Goal: Obtain resource: Obtain resource

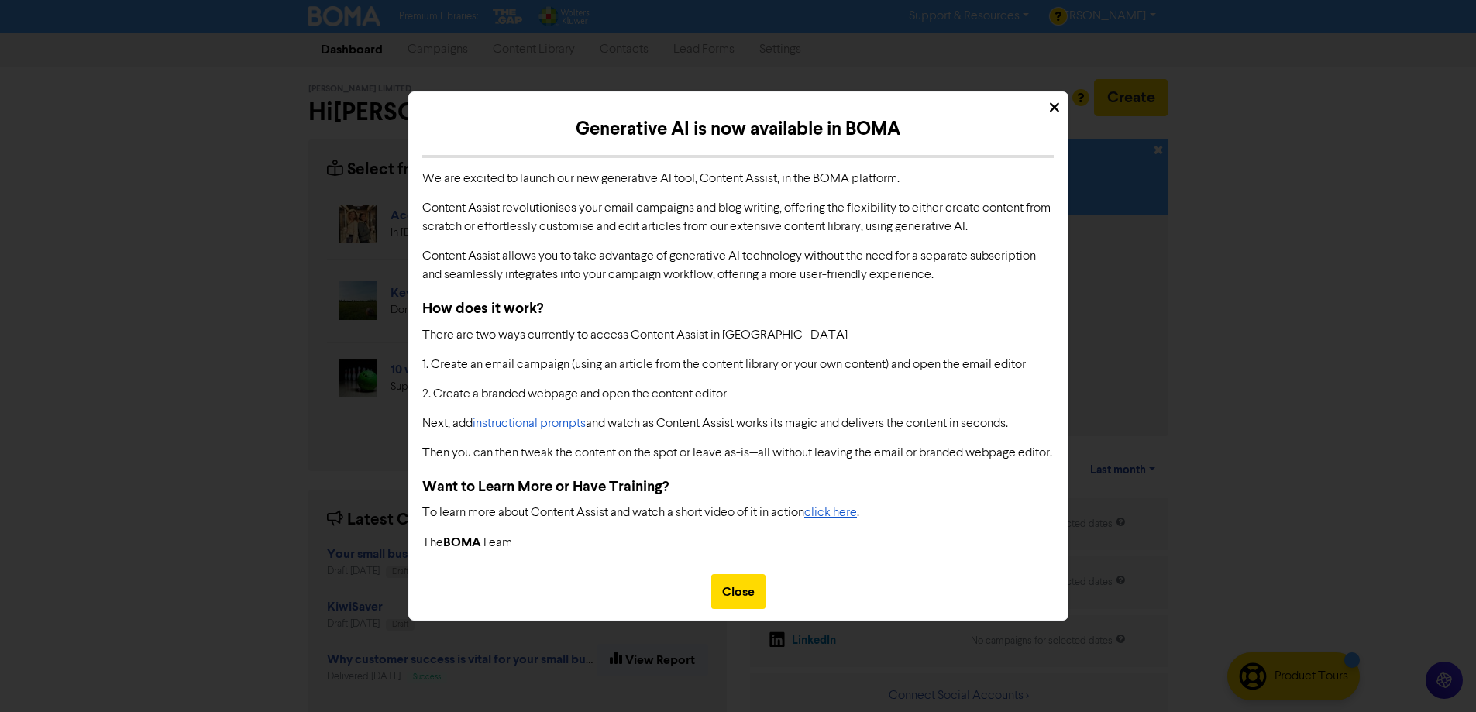
click at [517, 49] on div "Generative AI is now available in BOMA We are excited to launch our new generat…" at bounding box center [738, 356] width 1476 height 712
click at [754, 609] on div "Close" at bounding box center [738, 591] width 54 height 35
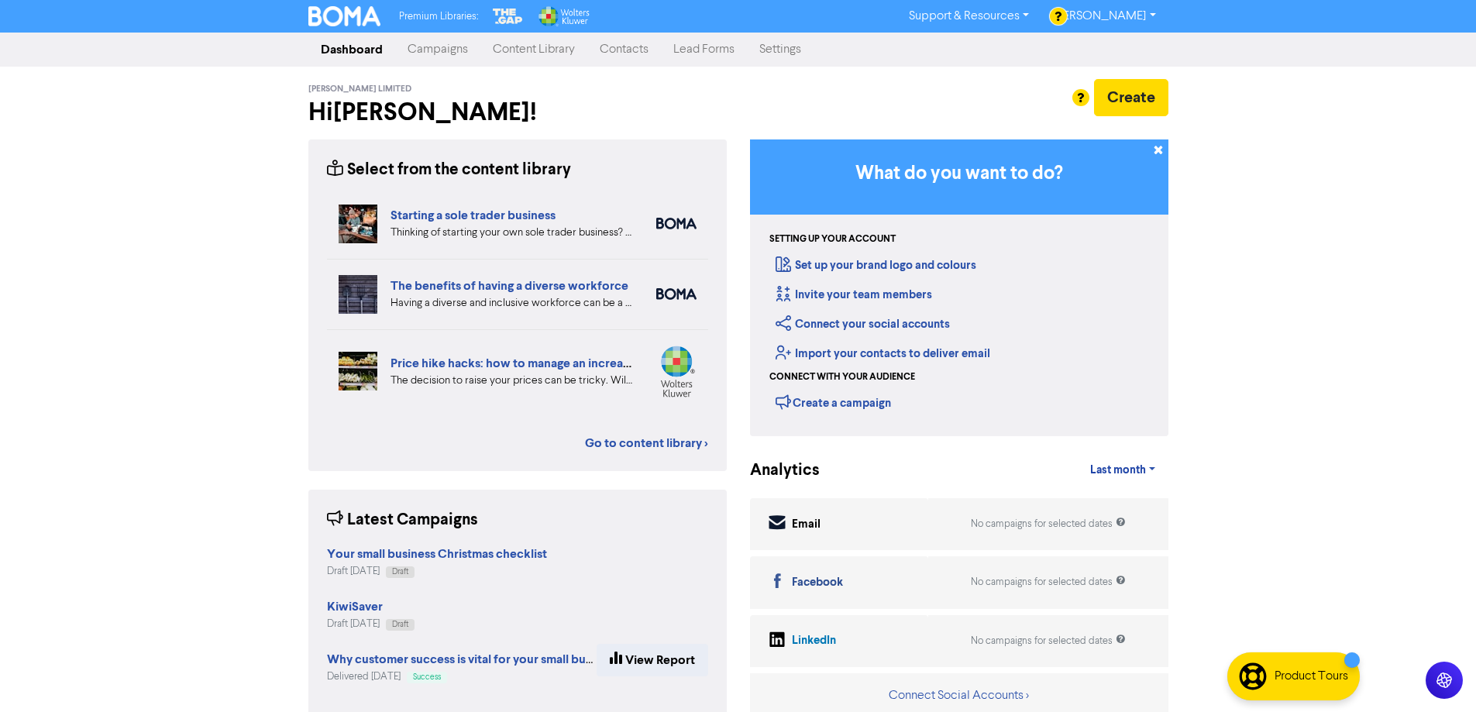
click at [518, 50] on link "Content Library" at bounding box center [533, 49] width 107 height 31
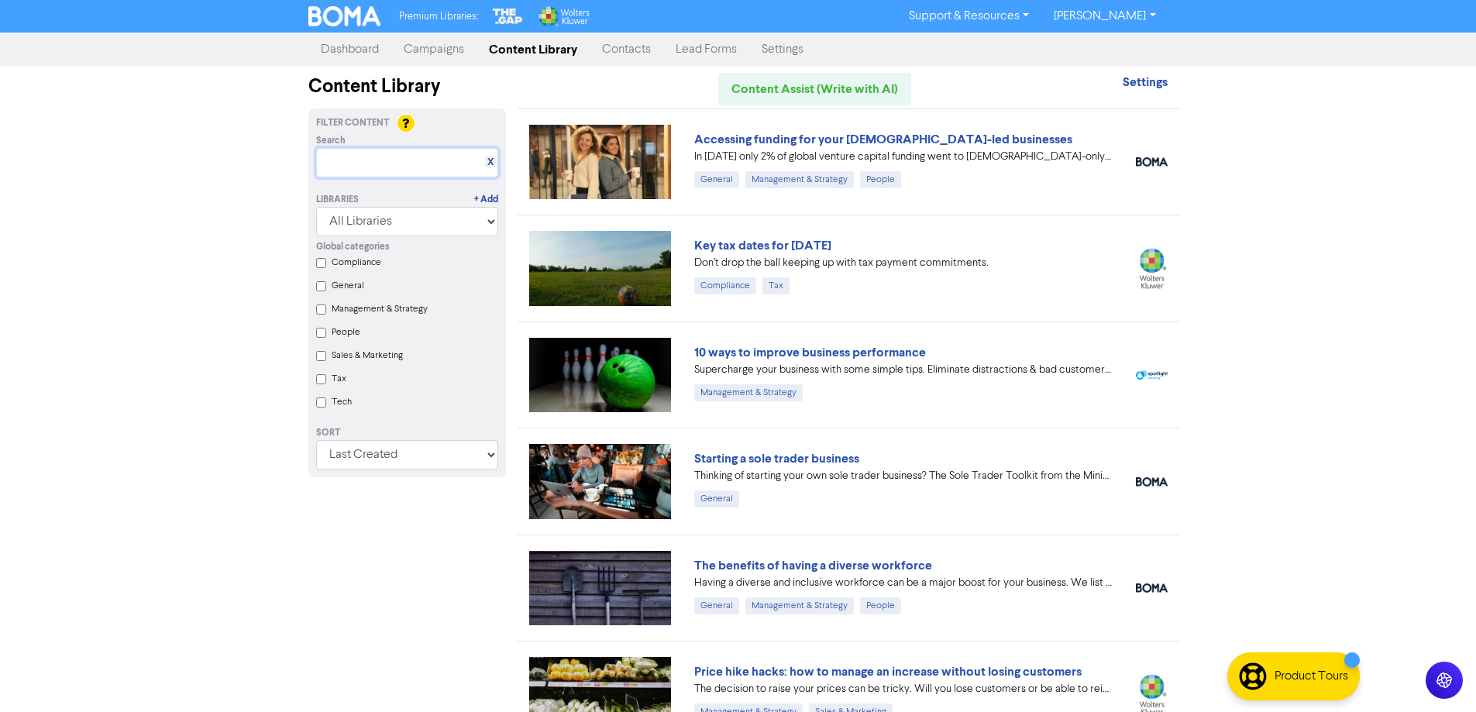
click at [377, 165] on input "text" at bounding box center [407, 162] width 182 height 29
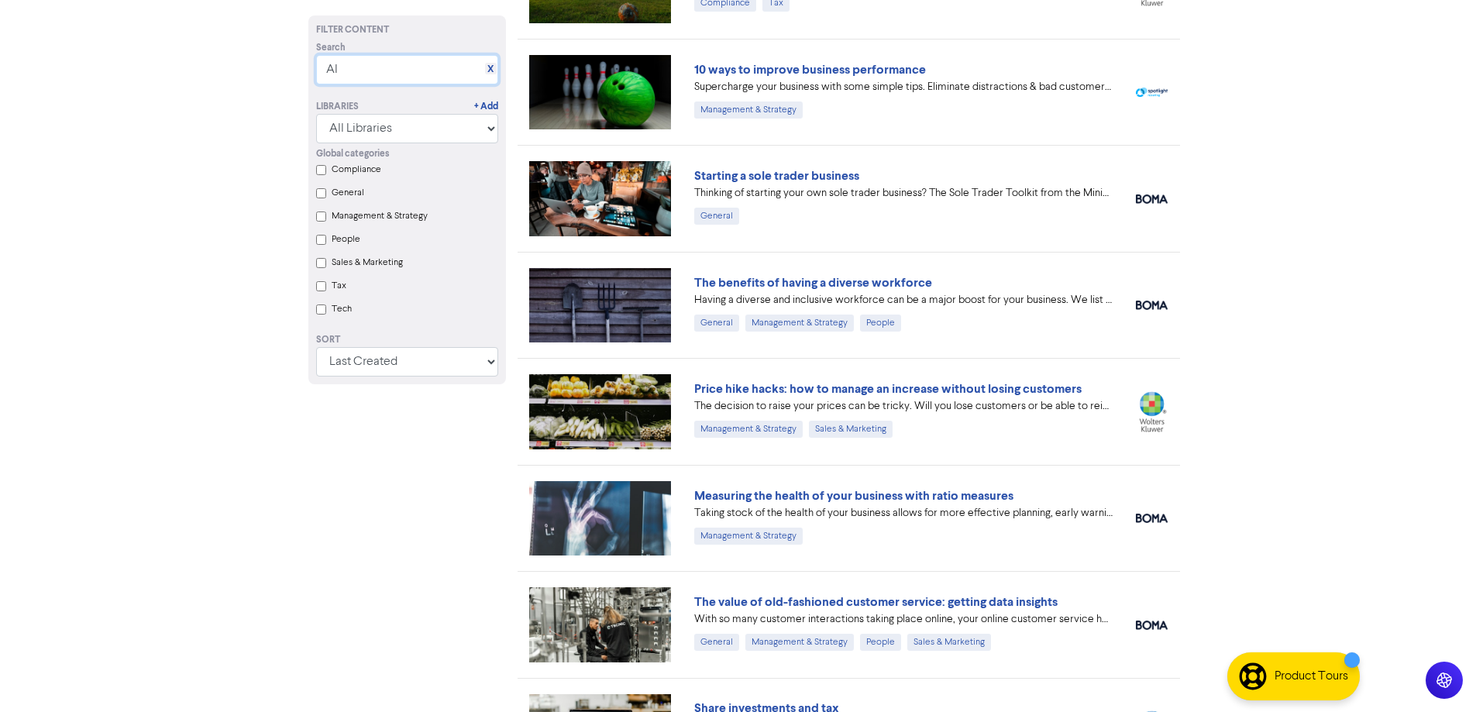
scroll to position [310, 0]
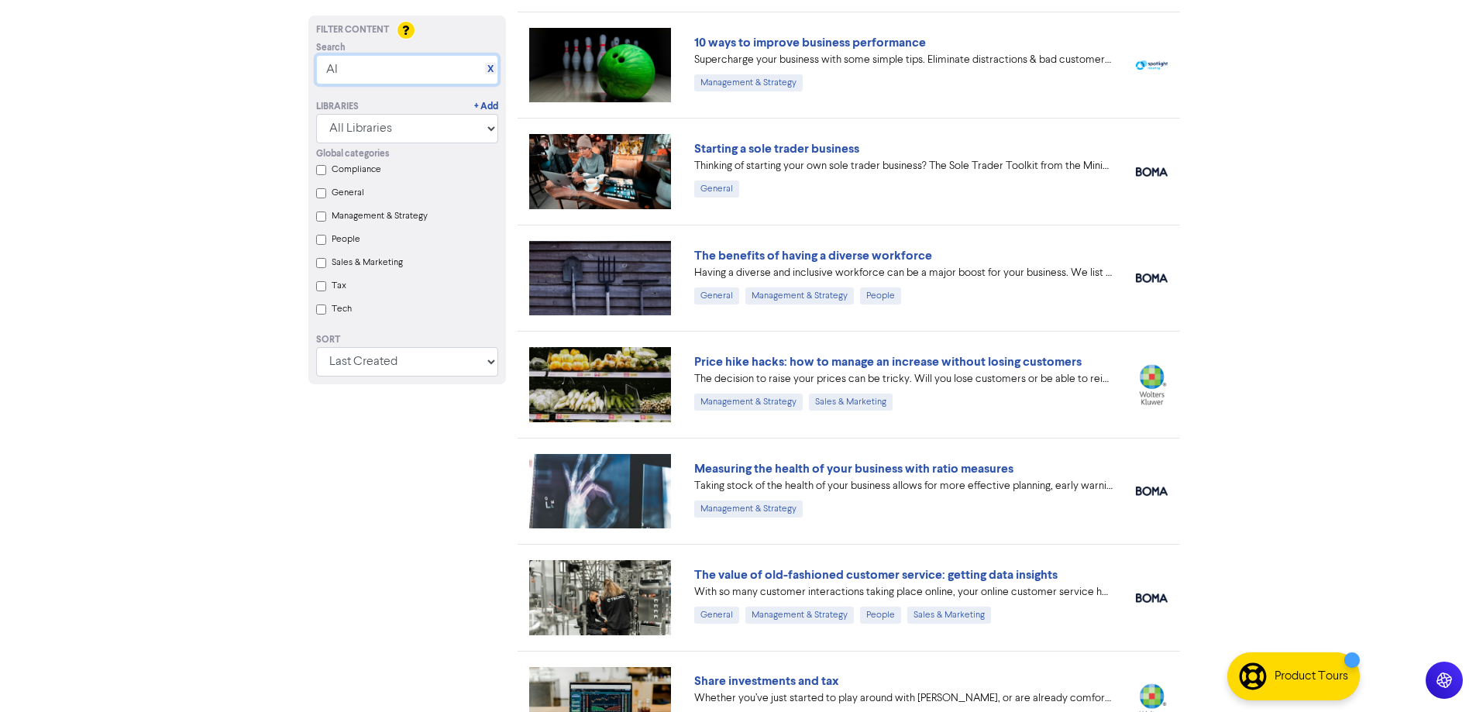
type input "AI"
click at [325, 312] on input "Tech" at bounding box center [321, 310] width 10 height 10
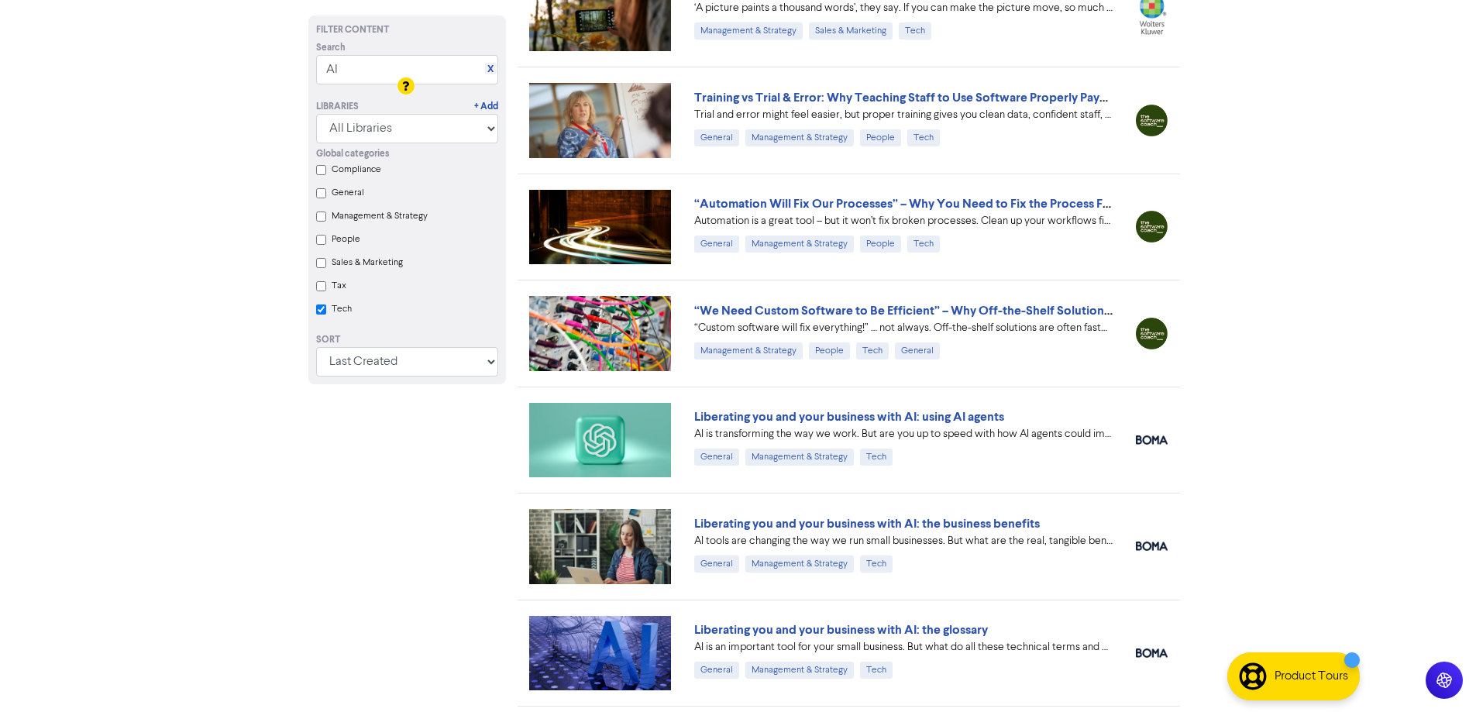
scroll to position [1314, 0]
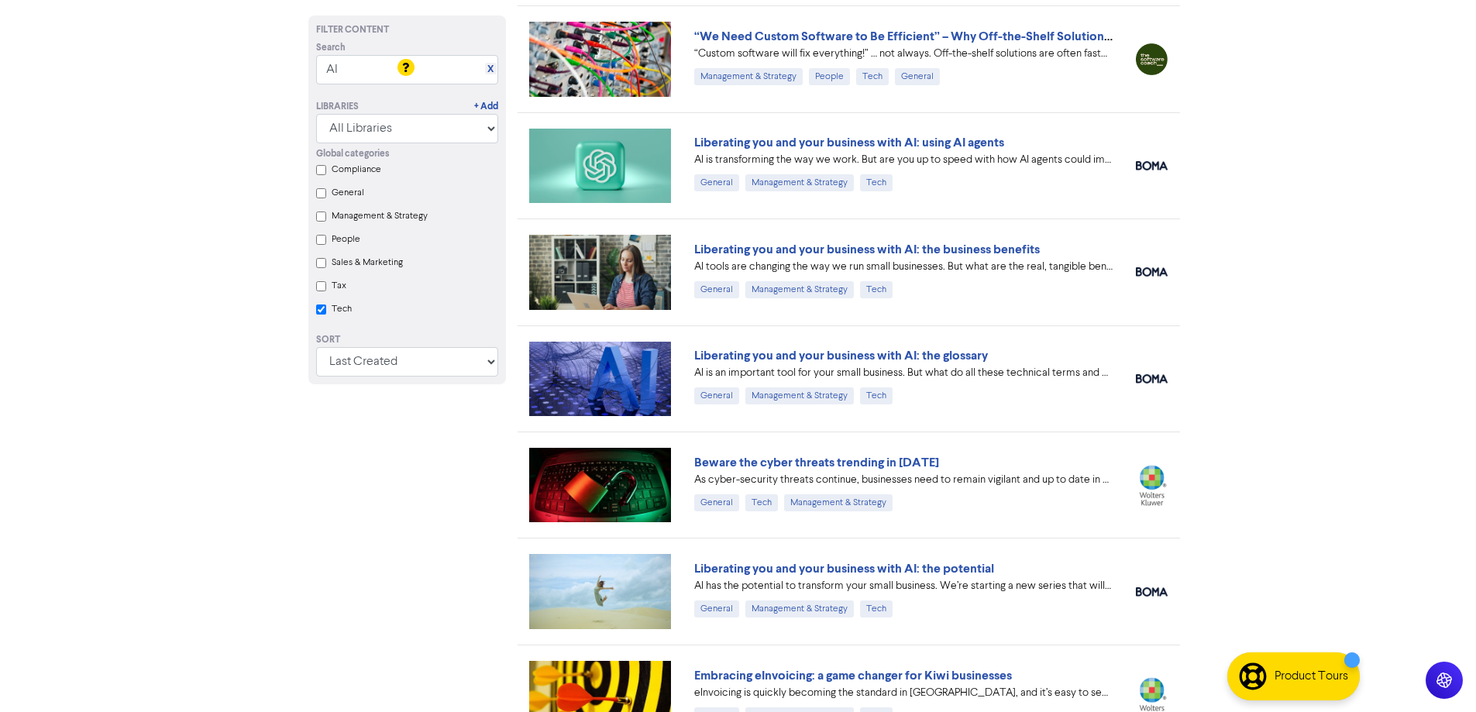
checkbox input "true"
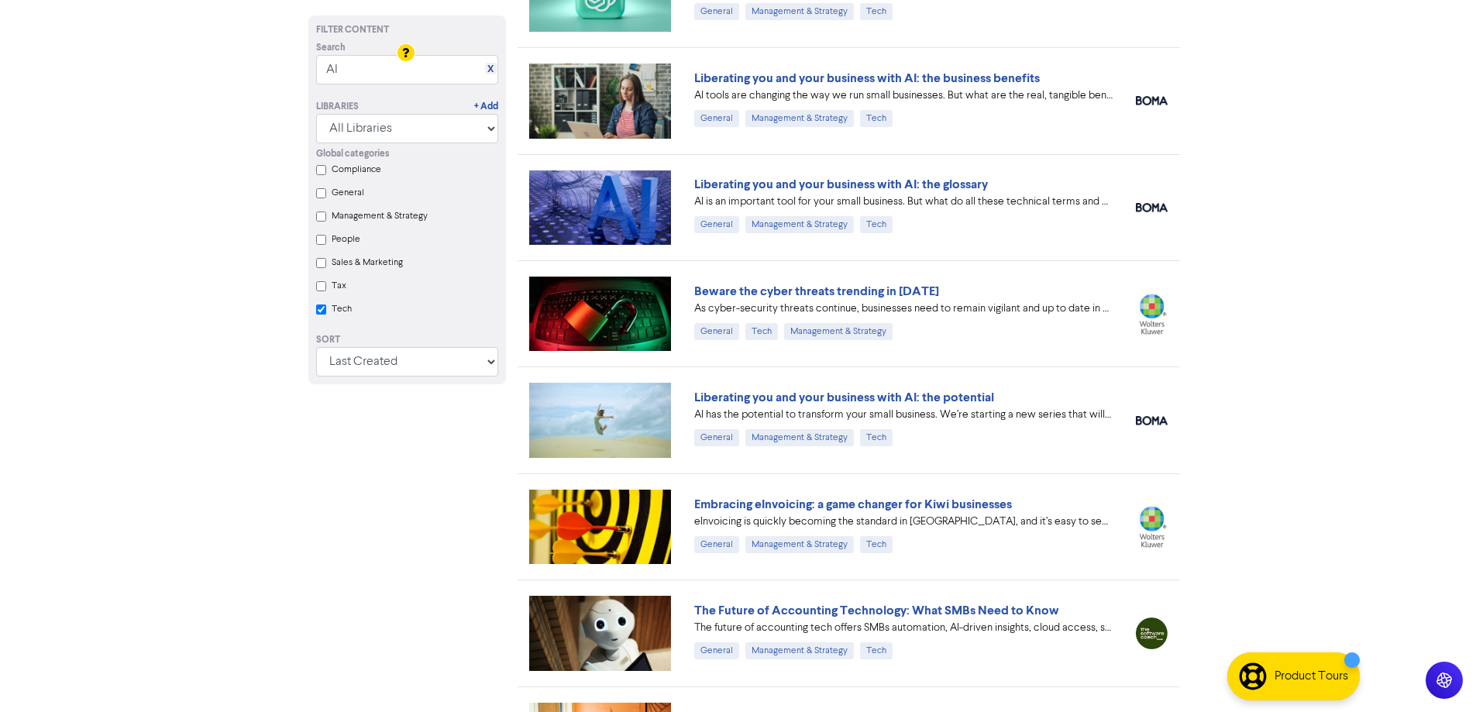
scroll to position [1681, 0]
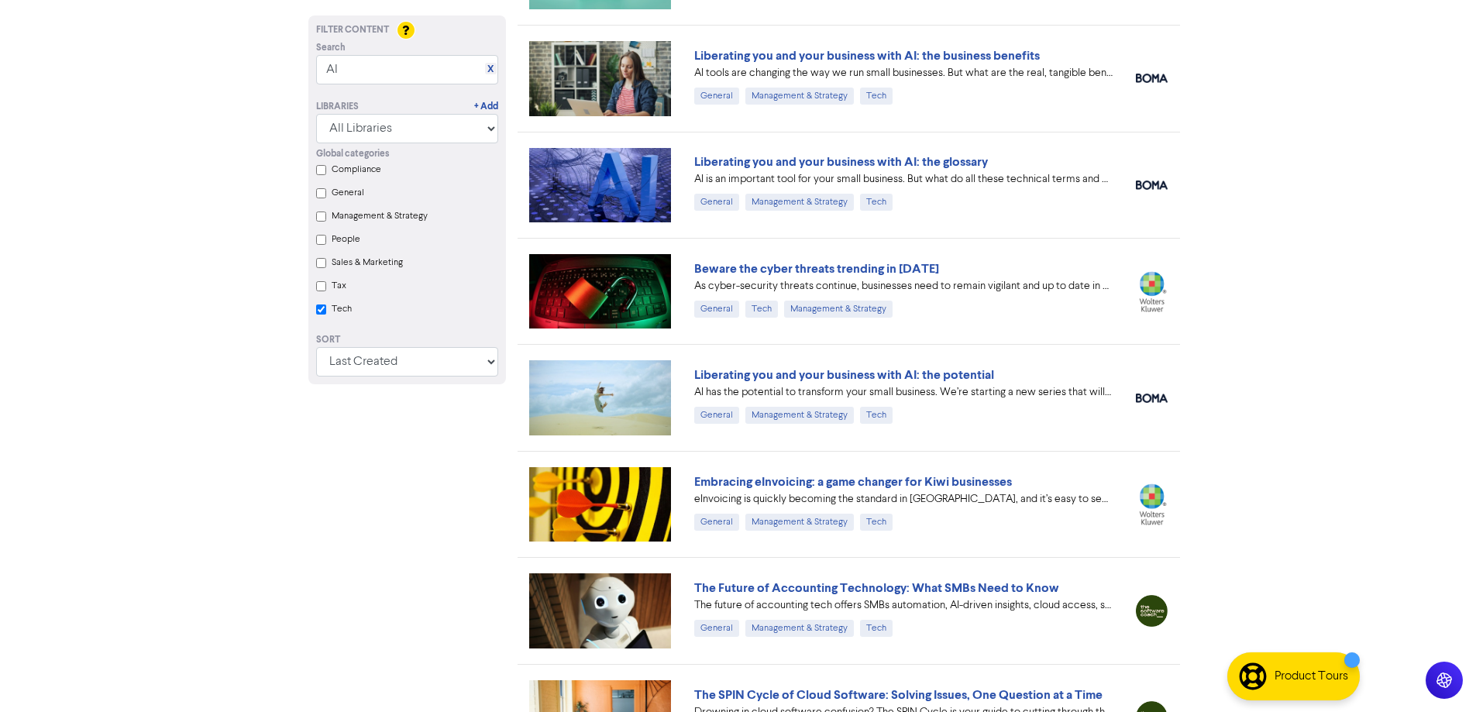
click at [863, 373] on link "Liberating you and your business with AI: the potential" at bounding box center [844, 374] width 300 height 15
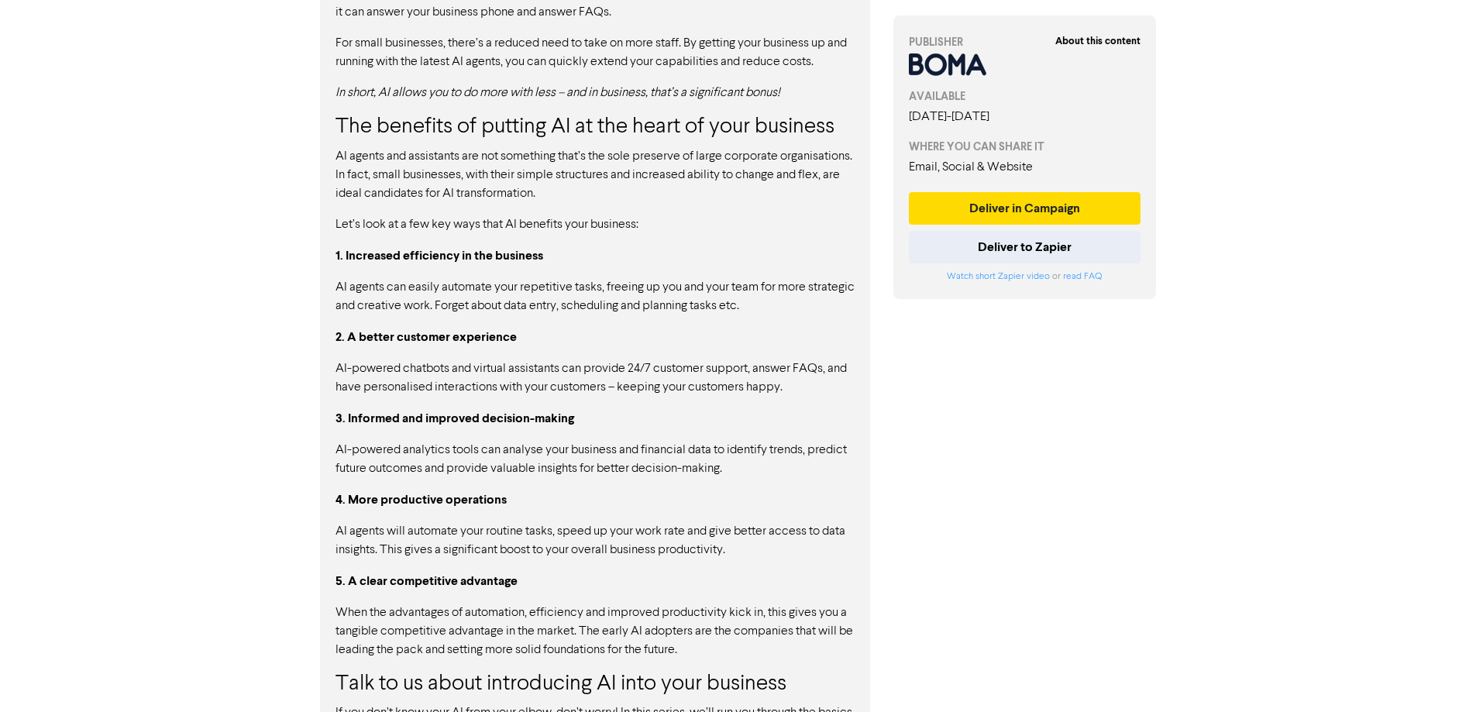
scroll to position [1143, 0]
